Goal: Information Seeking & Learning: Learn about a topic

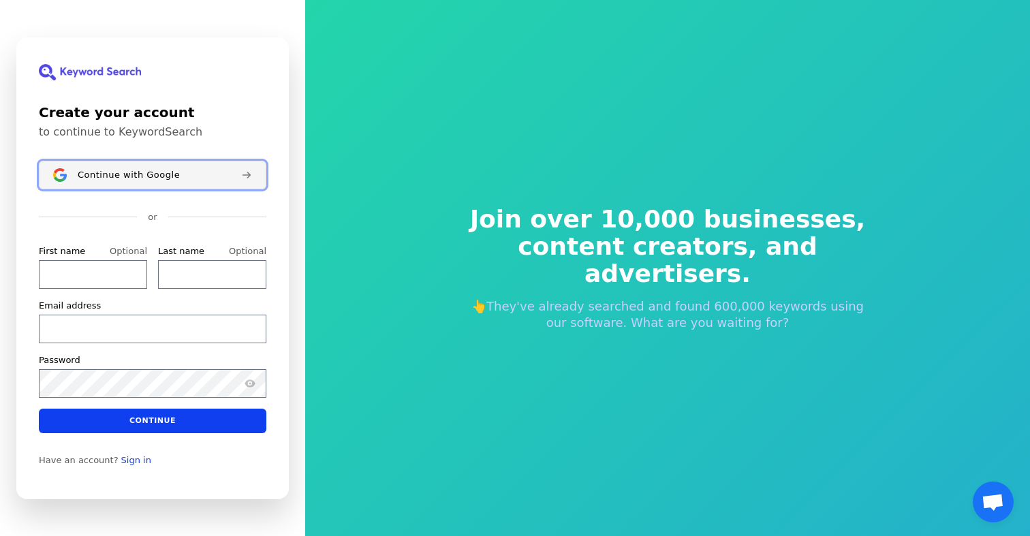
click at [173, 172] on div "Continue with Google" at bounding box center [154, 175] width 153 height 11
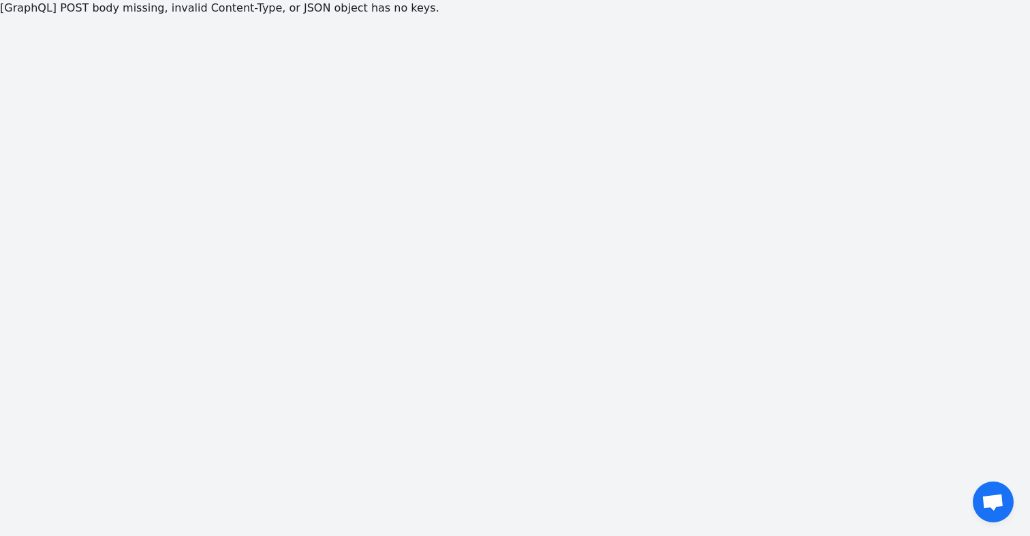
click at [695, 330] on div "[GraphQL] POST body missing, invalid Content-Type, or JSON object has no keys." at bounding box center [515, 268] width 1030 height 536
